Goal: Transaction & Acquisition: Purchase product/service

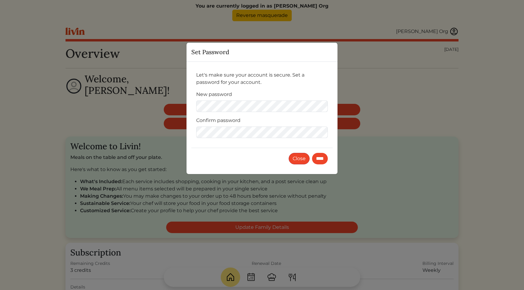
click at [292, 163] on button "Close" at bounding box center [299, 159] width 21 height 12
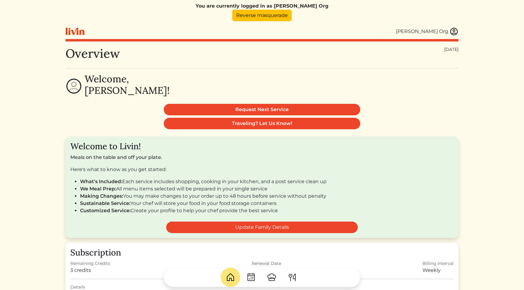
click at [293, 281] on img at bounding box center [292, 278] width 10 height 10
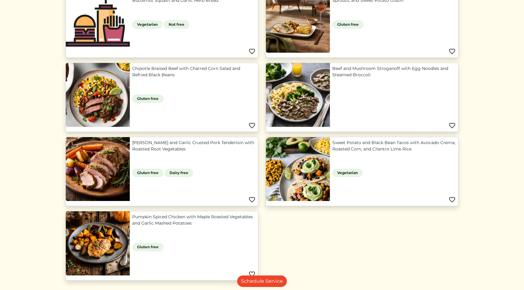
scroll to position [545, 0]
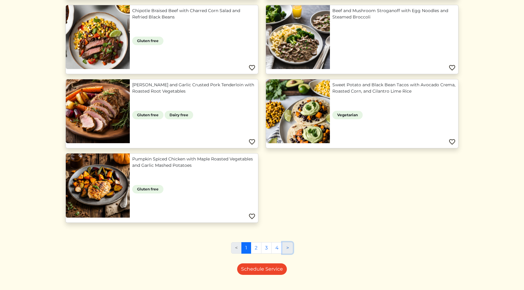
click at [285, 249] on link ">" at bounding box center [287, 249] width 11 height 12
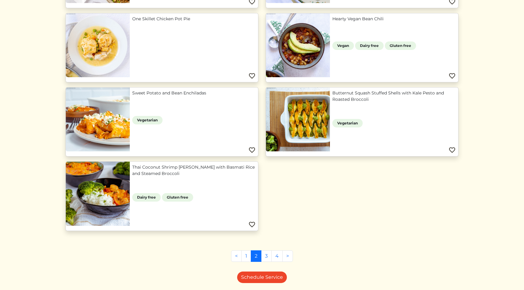
scroll to position [581, 0]
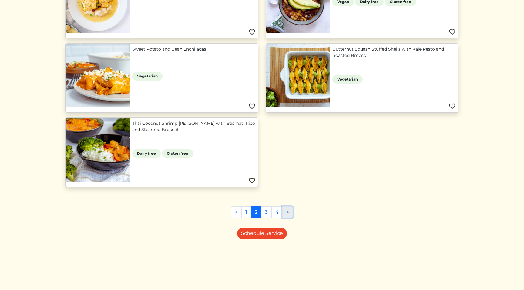
click at [289, 211] on link ">" at bounding box center [287, 213] width 11 height 12
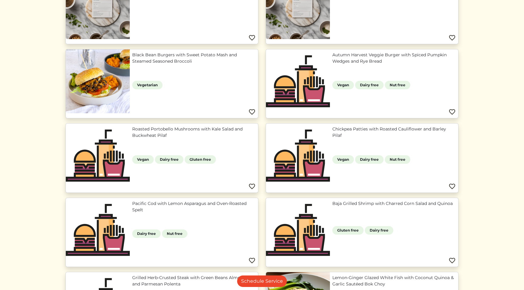
scroll to position [133, 0]
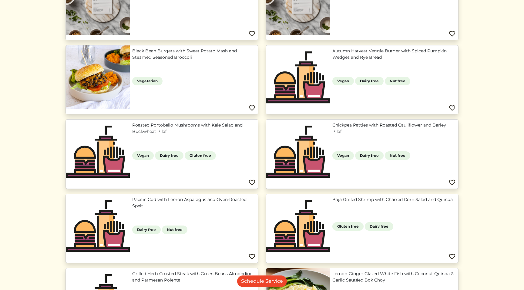
click at [42, 158] on html "You are currently logged in as Kobie's Org Reverse masquerade Kobie's Org Kobie…" at bounding box center [262, 12] width 524 height 290
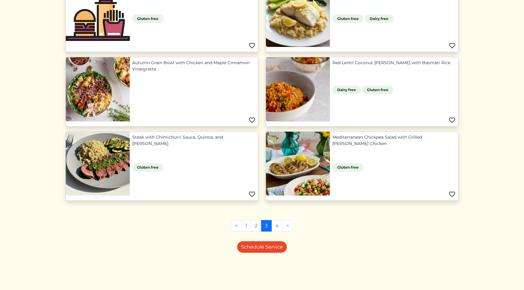
scroll to position [432, 0]
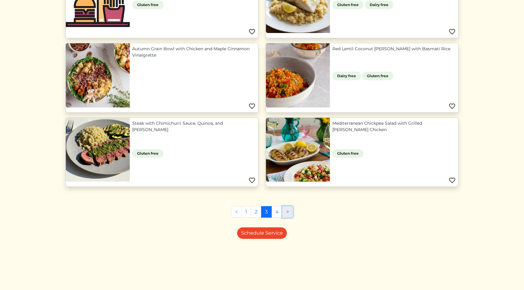
click at [290, 211] on link ">" at bounding box center [287, 212] width 11 height 12
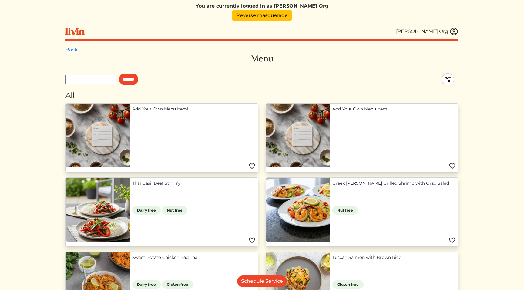
click at [35, 173] on html "You are currently logged in as [PERSON_NAME] Org Reverse masquerade [PERSON_NAM…" at bounding box center [262, 145] width 524 height 290
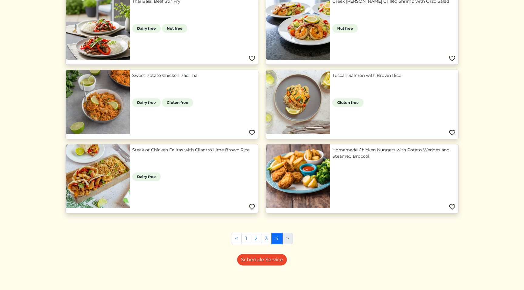
scroll to position [209, 0]
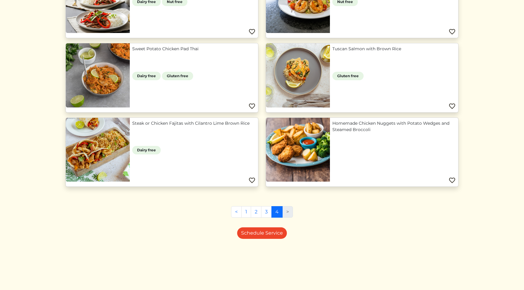
click at [140, 243] on div "Back Menu ****** All Add Your Own Menu Item! Add Your Own Menu Item! Thai Basil…" at bounding box center [261, 63] width 393 height 453
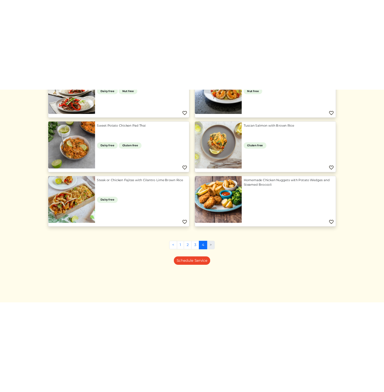
scroll to position [0, 0]
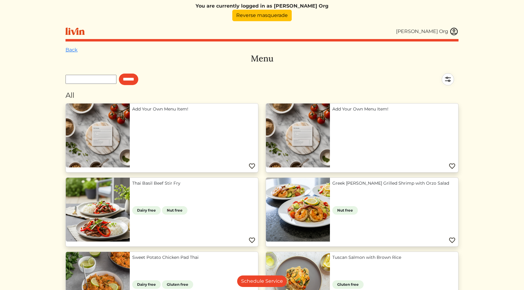
click at [39, 164] on html "You are currently logged in as [PERSON_NAME] Org Reverse masquerade [PERSON_NAM…" at bounding box center [262, 145] width 524 height 290
click at [325, 97] on div "All" at bounding box center [261, 95] width 393 height 11
click at [306, 48] on div "Back Menu ****** All Add Your Own Menu Item! Add Your Own Menu Item! Thai Basil…" at bounding box center [261, 272] width 393 height 453
click at [330, 56] on h3 "Menu" at bounding box center [261, 59] width 393 height 10
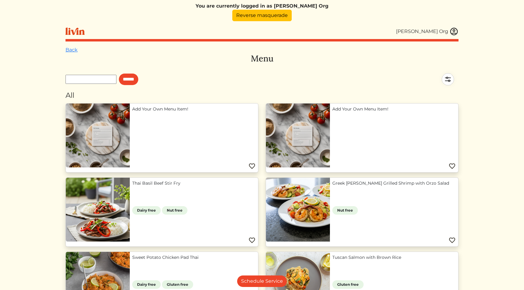
click at [331, 75] on div "******" at bounding box center [261, 79] width 393 height 21
click at [509, 94] on html "You are currently logged in as [PERSON_NAME] Org Reverse masquerade [PERSON_NAM…" at bounding box center [262, 145] width 524 height 290
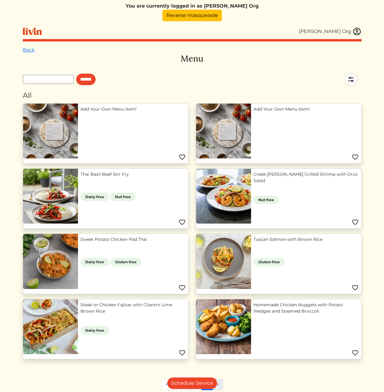
click at [186, 89] on div "******" at bounding box center [192, 79] width 338 height 21
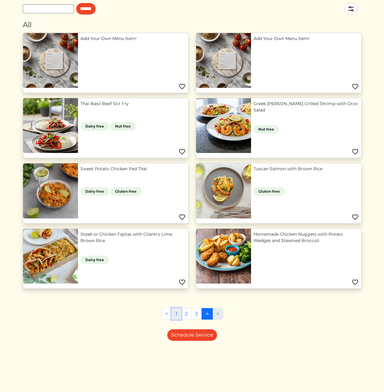
click at [177, 290] on link "1" at bounding box center [176, 314] width 10 height 12
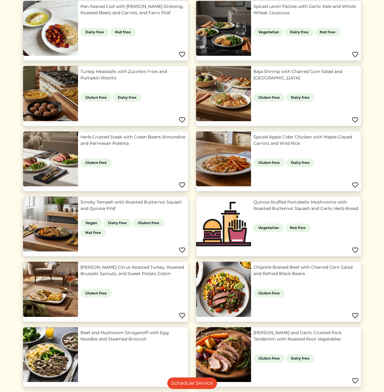
scroll to position [347, 0]
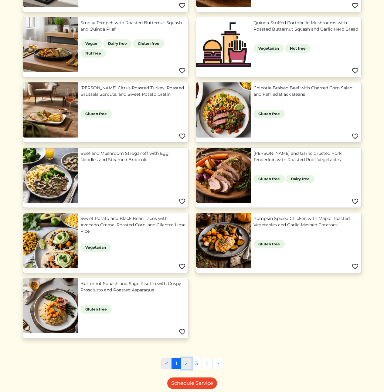
click at [185, 362] on link "2" at bounding box center [186, 364] width 11 height 12
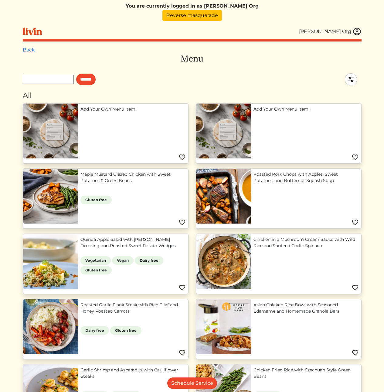
scroll to position [369, 0]
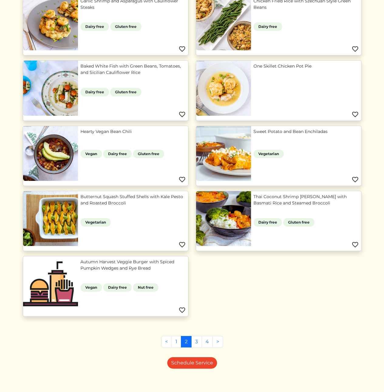
click at [80, 272] on link "Autumn Harvest Veggie Burger with Spiced Pumpkin Wedges and Rye Bread" at bounding box center [132, 265] width 105 height 13
click at [196, 343] on link "3" at bounding box center [196, 342] width 11 height 12
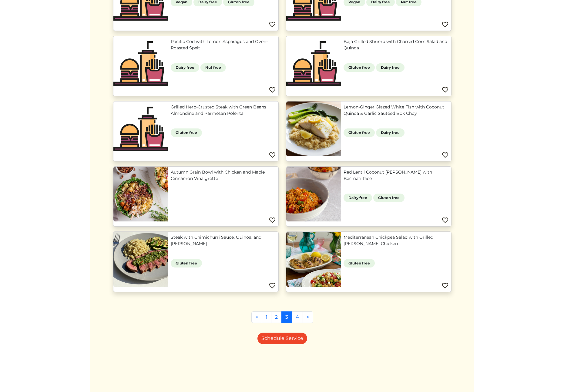
scroll to position [113, 0]
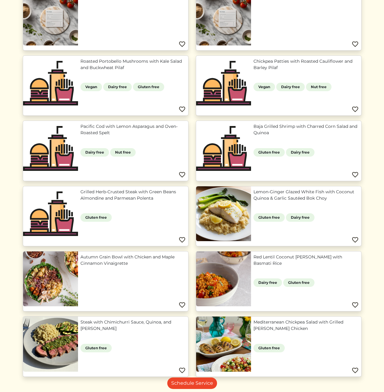
click at [80, 71] on link "Roasted Portobello Mushrooms with Kale Salad and Buckwheat Pilaf" at bounding box center [132, 64] width 105 height 13
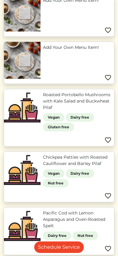
click at [112, 110] on link "Roasted Portobello Mushrooms with Kale Salad and Buckwheat Pilaf" at bounding box center [77, 101] width 69 height 19
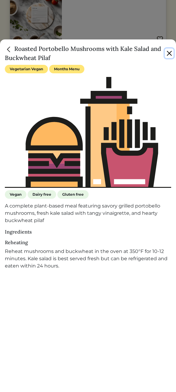
click at [169, 55] on button "Close" at bounding box center [169, 54] width 9 height 10
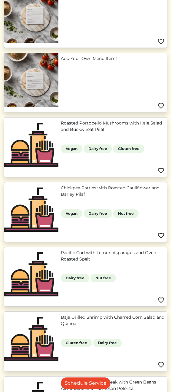
click at [92, 133] on link "Roasted Portobello Mushrooms with Kale Salad and Buckwheat Pilaf" at bounding box center [113, 126] width 104 height 13
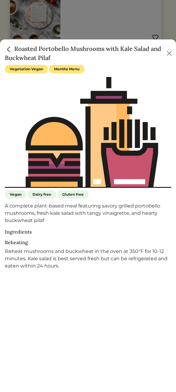
drag, startPoint x: 53, startPoint y: 56, endPoint x: 14, endPoint y: 50, distance: 40.2
click at [14, 50] on h5 "Roasted Portobello Mushrooms with Kale Salad and Buckwheat Pilaf" at bounding box center [85, 53] width 160 height 18
copy h5 "Roasted Portobello Mushrooms with Kale Salad and Buckwheat Pilaf"
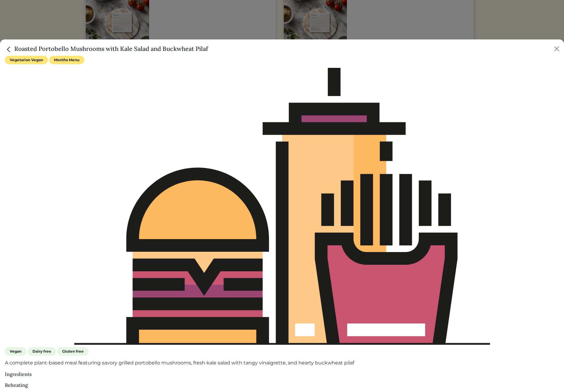
click at [258, 103] on img at bounding box center [282, 206] width 416 height 277
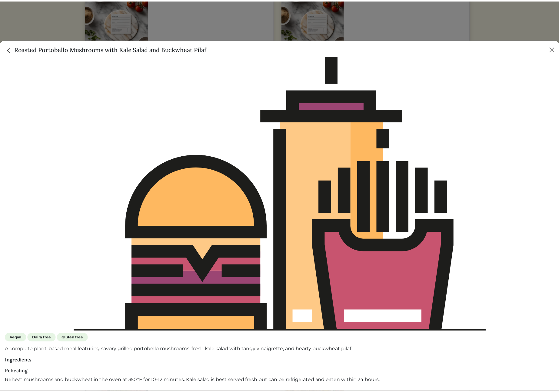
scroll to position [0, 0]
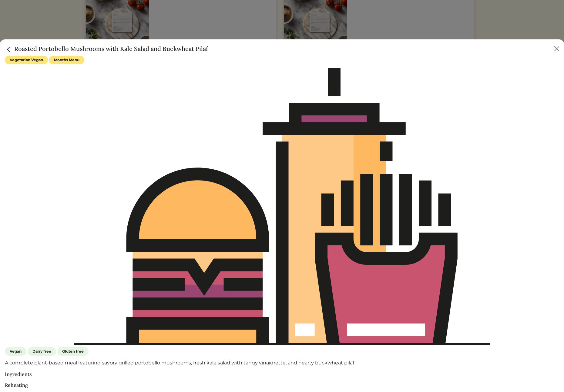
click at [256, 15] on div at bounding box center [282, 196] width 564 height 392
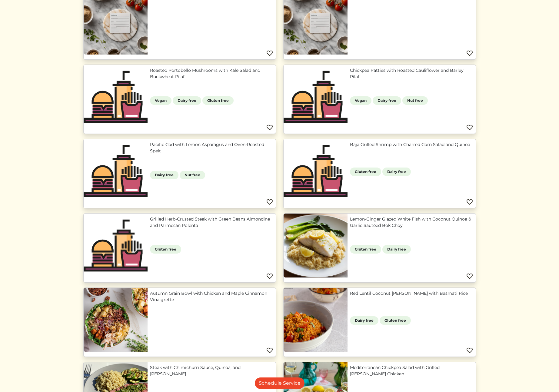
click at [383, 192] on html "You are currently logged in as [PERSON_NAME] Org Reverse masquerade [PERSON_NAM…" at bounding box center [279, 83] width 559 height 392
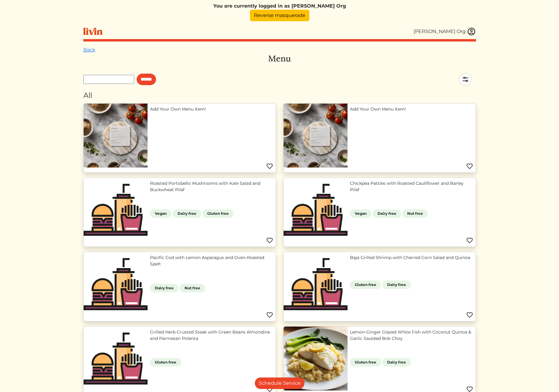
scroll to position [117, 0]
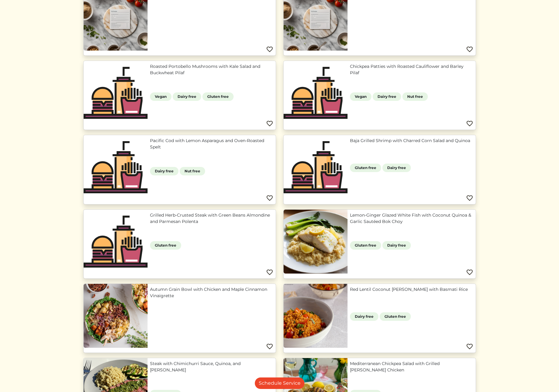
click at [525, 201] on html "You are currently logged in as [PERSON_NAME] Org Reverse masquerade [PERSON_NAM…" at bounding box center [279, 79] width 559 height 392
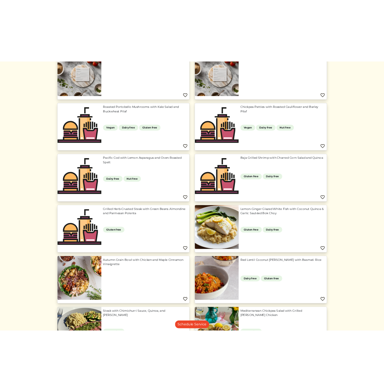
scroll to position [0, 0]
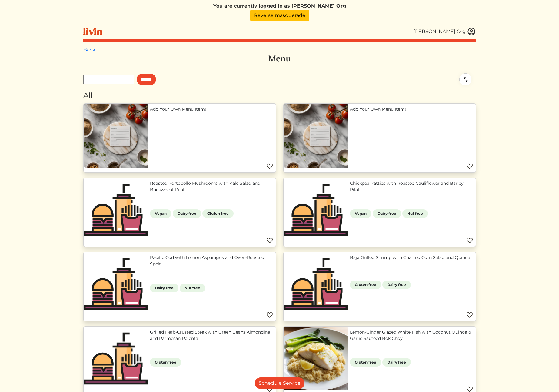
click at [101, 77] on input "text" at bounding box center [108, 79] width 51 height 9
type input "***"
click at [137, 74] on input "******" at bounding box center [146, 80] width 19 height 12
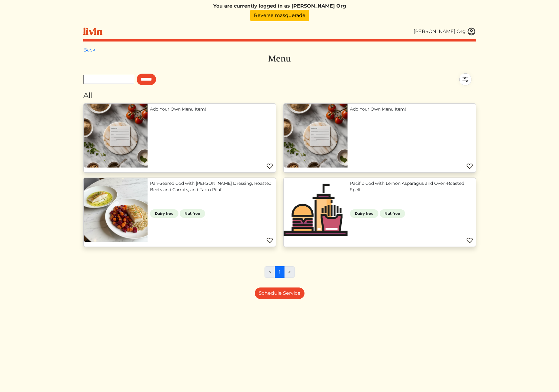
click at [120, 76] on input "text" at bounding box center [108, 79] width 51 height 9
type input "****"
click at [137, 74] on input "******" at bounding box center [146, 80] width 19 height 12
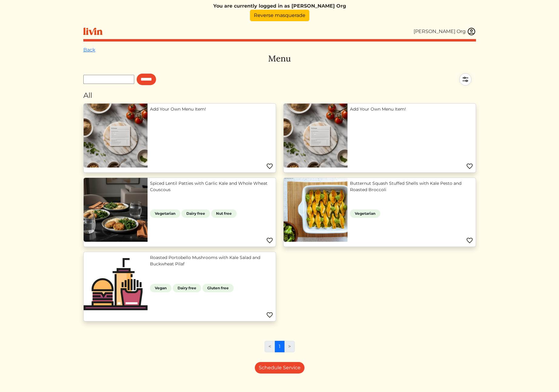
drag, startPoint x: 398, startPoint y: 314, endPoint x: 394, endPoint y: 308, distance: 7.5
click at [398, 314] on div "Add Your Own Menu Item! Add Your Own Menu Item! Spiced Lentil Patties with Garl…" at bounding box center [280, 214] width 400 height 223
click at [40, 216] on html "You are currently logged in as [PERSON_NAME] Org Reverse masquerade [PERSON_NAM…" at bounding box center [279, 196] width 559 height 392
click at [423, 284] on div "Add Your Own Menu Item! Add Your Own Menu Item! Spiced Lentil Patties with Garl…" at bounding box center [280, 214] width 400 height 223
click at [323, 295] on div "Add Your Own Menu Item! Add Your Own Menu Item! Spiced Lentil Patties with Garl…" at bounding box center [280, 214] width 400 height 223
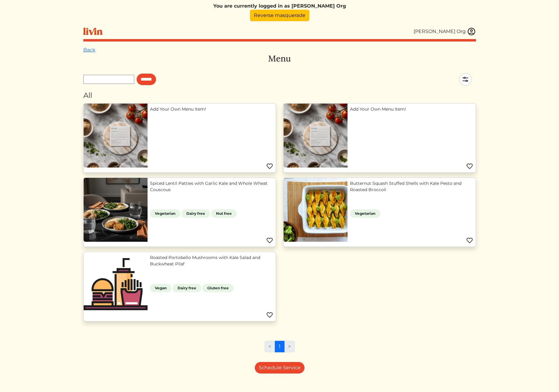
click at [325, 314] on div "Add Your Own Menu Item! Add Your Own Menu Item! Spiced Lentil Patties with Garl…" at bounding box center [280, 214] width 400 height 223
click at [419, 297] on div "Add Your Own Menu Item! Add Your Own Menu Item! Spiced Lentil Patties with Garl…" at bounding box center [280, 214] width 400 height 223
click at [118, 78] on input "text" at bounding box center [108, 79] width 51 height 9
type input "****"
click at [137, 74] on input "******" at bounding box center [146, 80] width 19 height 12
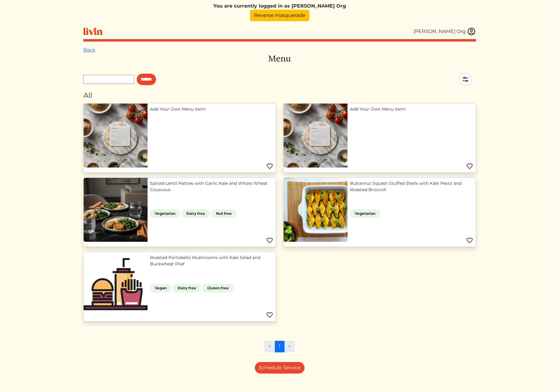
click at [362, 314] on div "Add Your Own Menu Item! Add Your Own Menu Item! Spiced Lentil Patties with Garl…" at bounding box center [280, 214] width 400 height 223
click at [42, 298] on html "You are currently logged in as [PERSON_NAME] Org Reverse masquerade [PERSON_NAM…" at bounding box center [279, 196] width 559 height 392
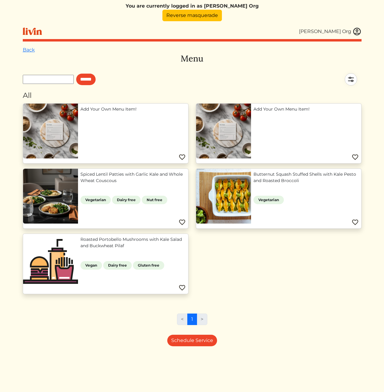
click at [270, 264] on div "Add Your Own Menu Item! Add Your Own Menu Item! Spiced Lentil Patties with Garl…" at bounding box center [192, 201] width 346 height 196
click at [116, 339] on div "Schedule Service" at bounding box center [192, 341] width 338 height 12
click at [80, 249] on link "Roasted Portobello Mushrooms with Kale Salad and Buckwheat Pilaf" at bounding box center [132, 243] width 105 height 13
click at [93, 345] on div "Schedule Service" at bounding box center [192, 341] width 338 height 12
drag, startPoint x: 295, startPoint y: 272, endPoint x: 287, endPoint y: 156, distance: 115.8
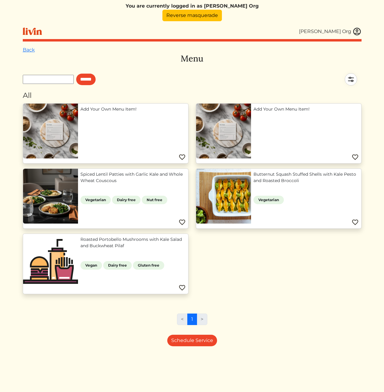
click at [295, 272] on div "Add Your Own Menu Item! Add Your Own Menu Item! Spiced Lentil Patties with Garl…" at bounding box center [192, 201] width 346 height 196
click at [260, 284] on div "Add Your Own Menu Item! Add Your Own Menu Item! Spiced Lentil Patties with Garl…" at bounding box center [192, 201] width 346 height 196
click at [85, 242] on link "Roasted Portobello Mushrooms with Kale Salad and Buckwheat Pilaf" at bounding box center [132, 243] width 105 height 13
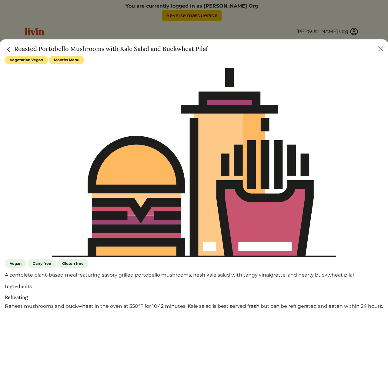
click at [78, 51] on h5 "Roasted Portobello Mushrooms with Kale Salad and Buckwheat Pilaf" at bounding box center [106, 48] width 203 height 9
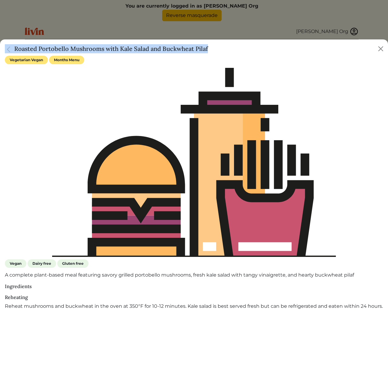
click at [78, 51] on h5 "Roasted Portobello Mushrooms with Kale Salad and Buckwheat Pilaf" at bounding box center [106, 48] width 203 height 9
copy div "Roasted Portobello Mushrooms with Kale Salad and Buckwheat Pilaf"
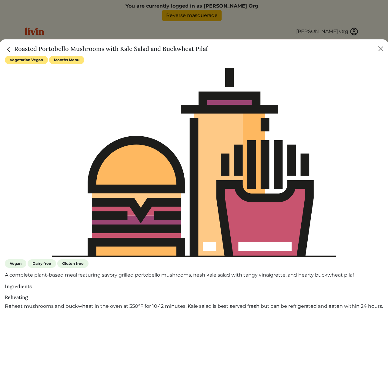
click at [272, 25] on div at bounding box center [194, 196] width 388 height 392
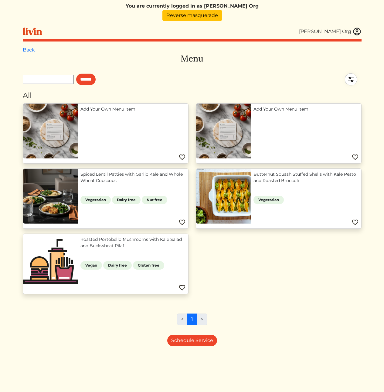
click at [231, 287] on div "Add Your Own Menu Item! Add Your Own Menu Item! Spiced Lentil Patties with Garl…" at bounding box center [192, 201] width 346 height 196
click at [289, 286] on div "Add Your Own Menu Item! Add Your Own Menu Item! Spiced Lentil Patties with Garl…" at bounding box center [192, 201] width 346 height 196
click at [96, 83] on input "******" at bounding box center [85, 80] width 19 height 12
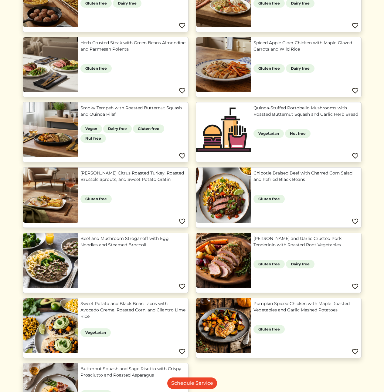
scroll to position [397, 0]
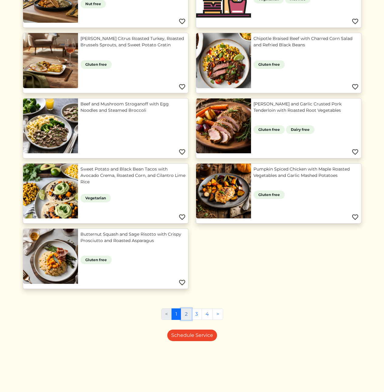
click at [188, 315] on link "2" at bounding box center [186, 315] width 11 height 12
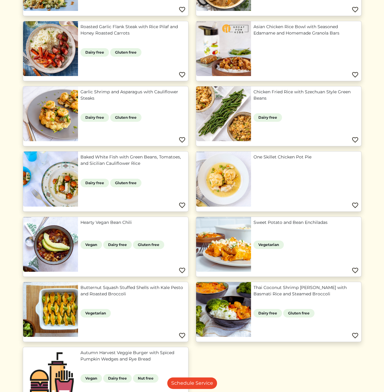
scroll to position [397, 0]
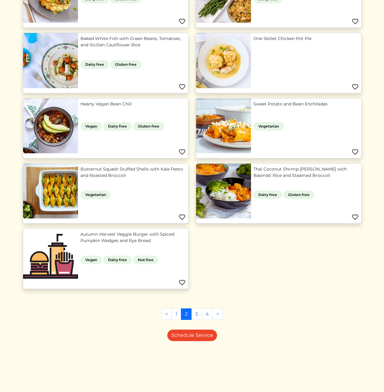
click at [308, 286] on div "Add Your Own Menu Item! Add Your Own Menu Item! Maple Mustard Glazed Chicken wi…" at bounding box center [192, 0] width 346 height 588
click at [123, 239] on link "Autumn Harvest Veggie Burger with Spiced Pumpkin Wedges and Rye Bread" at bounding box center [132, 237] width 105 height 13
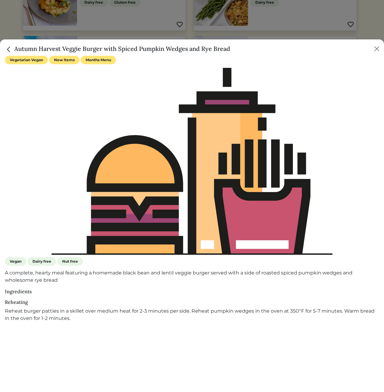
scroll to position [390, 0]
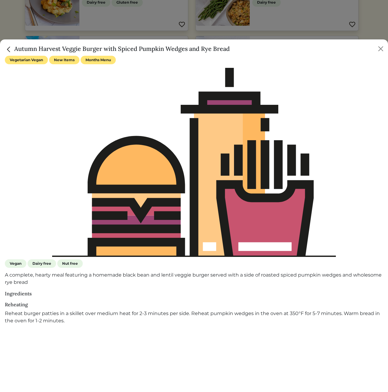
click at [94, 48] on h5 "Autumn Harvest Veggie Burger with Spiced Pumpkin Wedges and Rye Bread" at bounding box center [117, 48] width 225 height 9
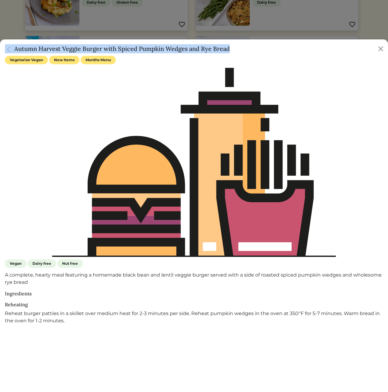
click at [94, 48] on h5 "Autumn Harvest Veggie Burger with Spiced Pumpkin Wedges and Rye Bread" at bounding box center [117, 48] width 225 height 9
copy div "Autumn Harvest Veggie Burger with Spiced Pumpkin Wedges and Rye Bread"
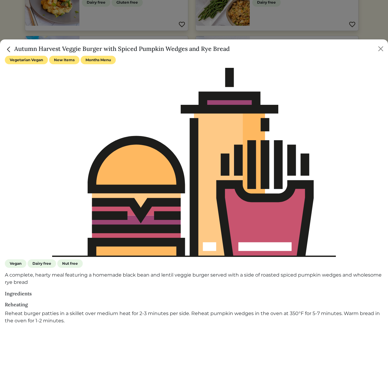
click at [283, 28] on div at bounding box center [194, 196] width 388 height 392
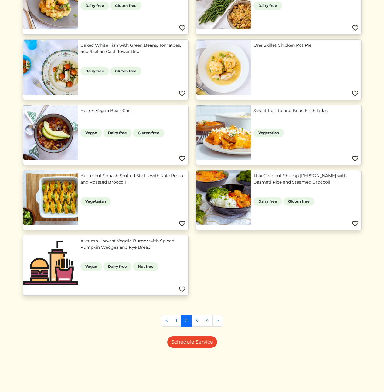
click at [301, 290] on div "Add Your Own Menu Item! Add Your Own Menu Item! Maple Mustard Glazed Chicken wi…" at bounding box center [192, 7] width 346 height 588
click at [281, 300] on div "Add Your Own Menu Item! Add Your Own Menu Item! Maple Mustard Glazed Chicken wi…" at bounding box center [192, 7] width 346 height 588
click at [287, 284] on div "Add Your Own Menu Item! Add Your Own Menu Item! Maple Mustard Glazed Chicken wi…" at bounding box center [192, 7] width 346 height 588
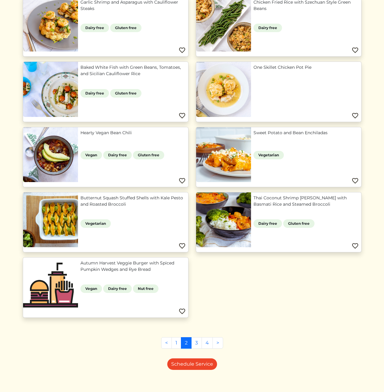
scroll to position [397, 0]
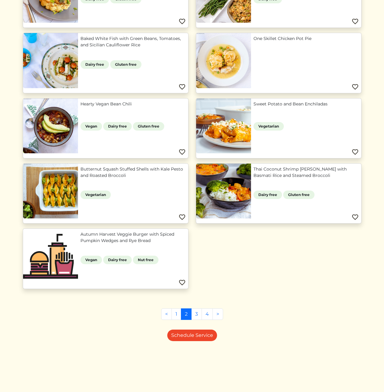
drag, startPoint x: 260, startPoint y: 282, endPoint x: 254, endPoint y: 283, distance: 5.8
click at [260, 282] on div "Add Your Own Menu Item! Add Your Own Menu Item! Maple Mustard Glazed Chicken wi…" at bounding box center [192, 0] width 346 height 588
click at [327, 283] on div "Add Your Own Menu Item! Add Your Own Menu Item! Maple Mustard Glazed Chicken wi…" at bounding box center [192, 0] width 346 height 588
click at [176, 315] on link "1" at bounding box center [176, 315] width 10 height 12
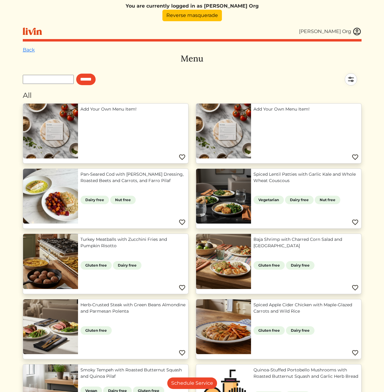
click at [46, 74] on form "******" at bounding box center [59, 79] width 73 height 21
click at [47, 79] on input "text" at bounding box center [48, 79] width 51 height 9
type input "******"
click at [76, 74] on input "******" at bounding box center [85, 80] width 19 height 12
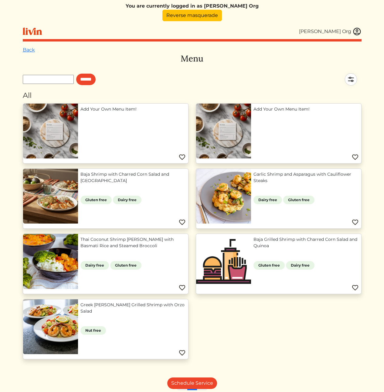
click at [40, 79] on input "text" at bounding box center [48, 79] width 51 height 9
click at [96, 79] on input "******" at bounding box center [85, 80] width 19 height 12
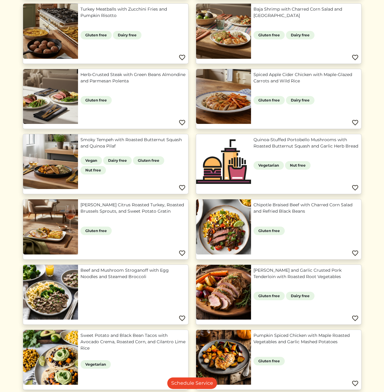
scroll to position [397, 0]
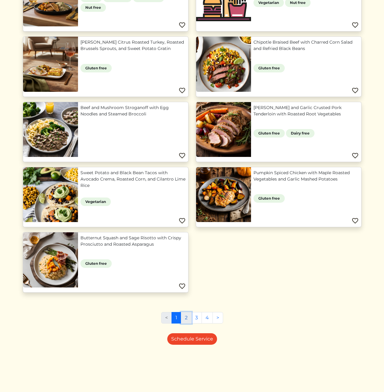
click at [187, 314] on link "2" at bounding box center [186, 318] width 11 height 12
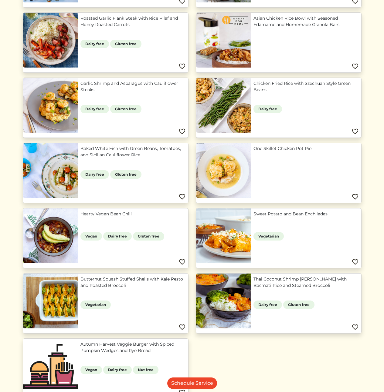
scroll to position [397, 0]
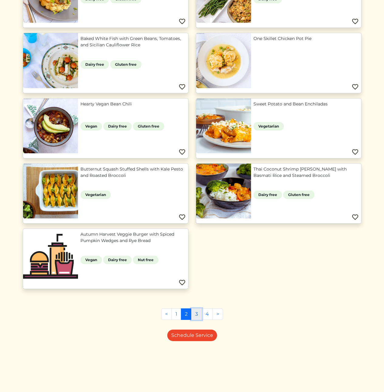
click at [198, 316] on link "3" at bounding box center [196, 315] width 11 height 12
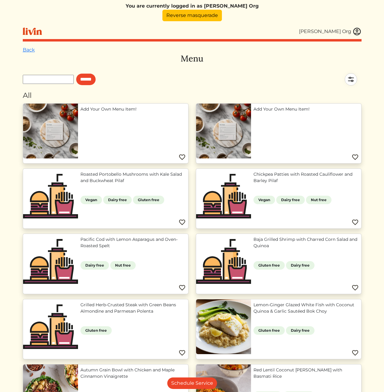
click at [371, 251] on html "You are currently logged in as [PERSON_NAME] Org Reverse masquerade [PERSON_NAM…" at bounding box center [192, 196] width 384 height 392
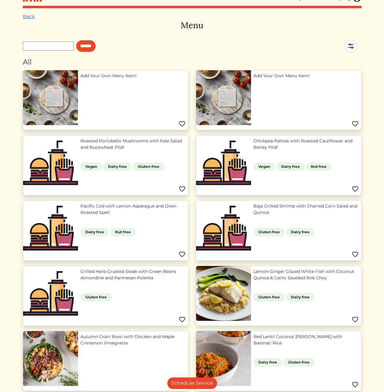
click at [253, 206] on link "Baja Grilled Shrimp with Charred Corn Salad and Quinoa" at bounding box center [305, 209] width 105 height 13
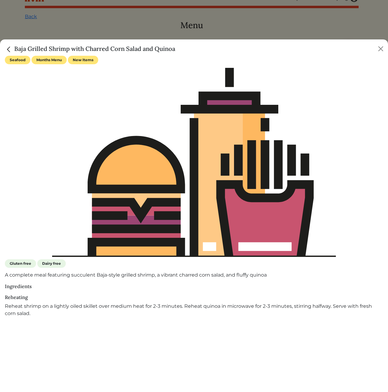
click at [274, 21] on div at bounding box center [194, 196] width 388 height 392
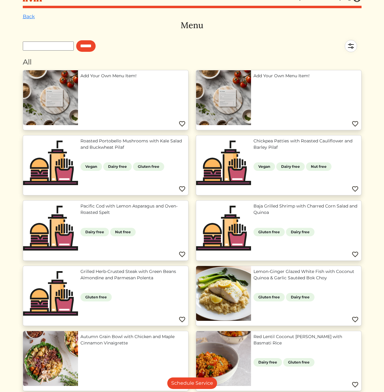
click at [56, 45] on input "text" at bounding box center [48, 46] width 51 height 9
type input "****"
click at [76, 40] on input "******" at bounding box center [85, 46] width 19 height 12
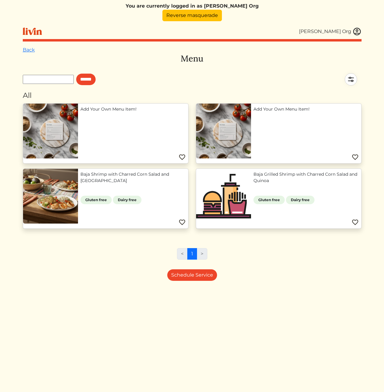
drag, startPoint x: 77, startPoint y: 302, endPoint x: 73, endPoint y: 302, distance: 4.0
click at [76, 302] on div "Back Menu ****** All Add Your Own Menu Item! Add Your Own Menu Item! Baja Shrim…" at bounding box center [192, 242] width 338 height 392
click at [255, 266] on div "Back Menu ****** All Add Your Own Menu Item! Add Your Own Menu Item! Baja Shrim…" at bounding box center [192, 242] width 338 height 392
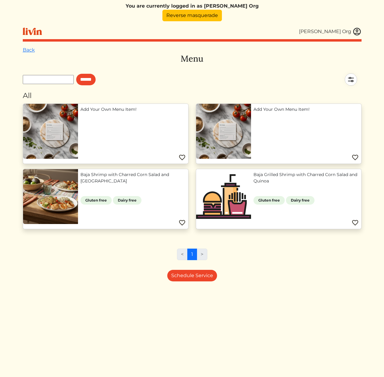
click at [60, 77] on input "text" at bounding box center [48, 79] width 51 height 9
type input "*****"
click at [76, 74] on input "******" at bounding box center [85, 80] width 19 height 12
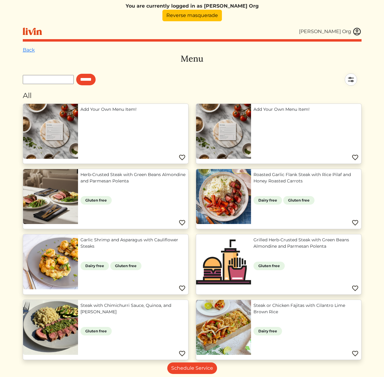
click at [371, 239] on html "You are currently logged in as [PERSON_NAME] Org Reverse masquerade [PERSON_NAM…" at bounding box center [192, 188] width 384 height 377
click at [94, 79] on input "******" at bounding box center [85, 80] width 19 height 12
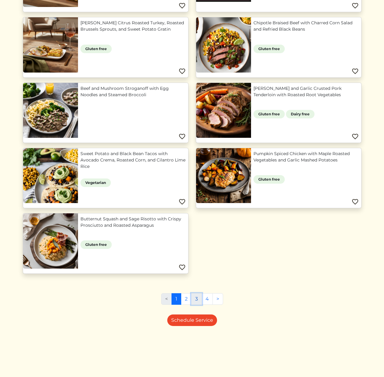
click at [198, 297] on link "3" at bounding box center [196, 299] width 11 height 12
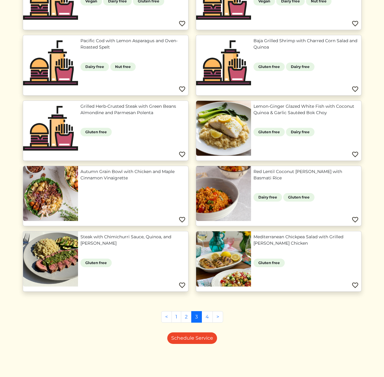
scroll to position [210, 0]
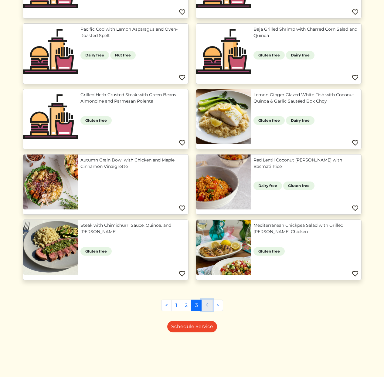
click at [206, 306] on link "4" at bounding box center [206, 305] width 11 height 12
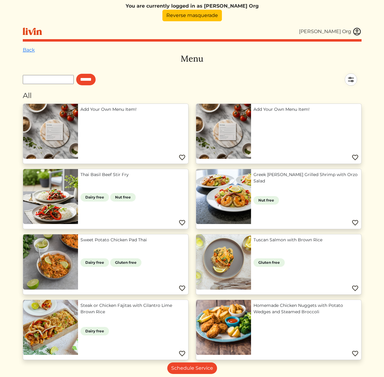
scroll to position [75, 0]
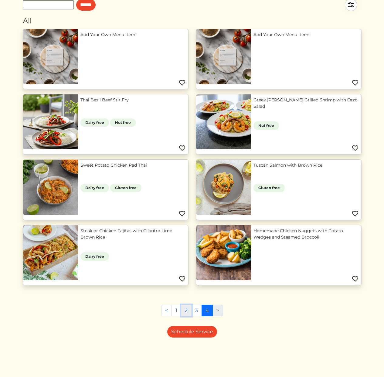
click at [186, 311] on link "2" at bounding box center [186, 310] width 11 height 12
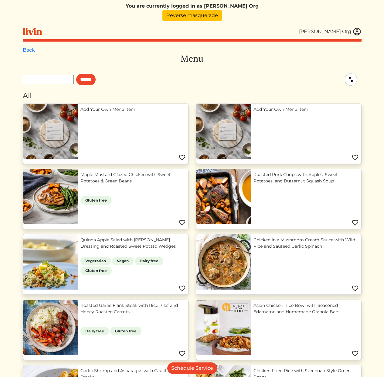
click at [226, 70] on div "******" at bounding box center [192, 79] width 338 height 21
